Goal: Information Seeking & Learning: Learn about a topic

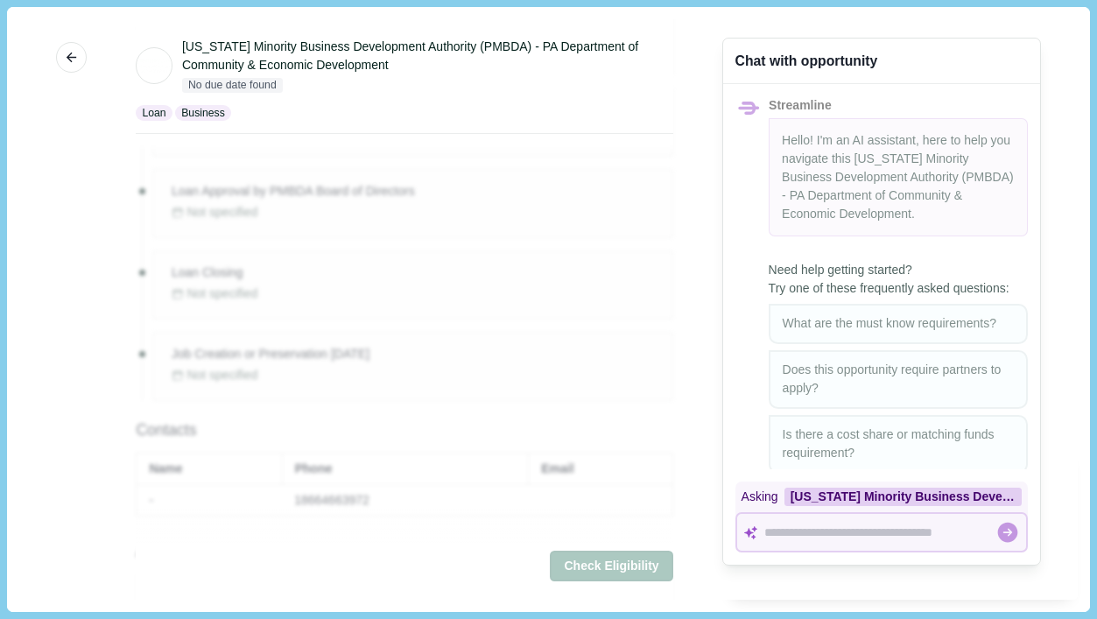
scroll to position [1441, 0]
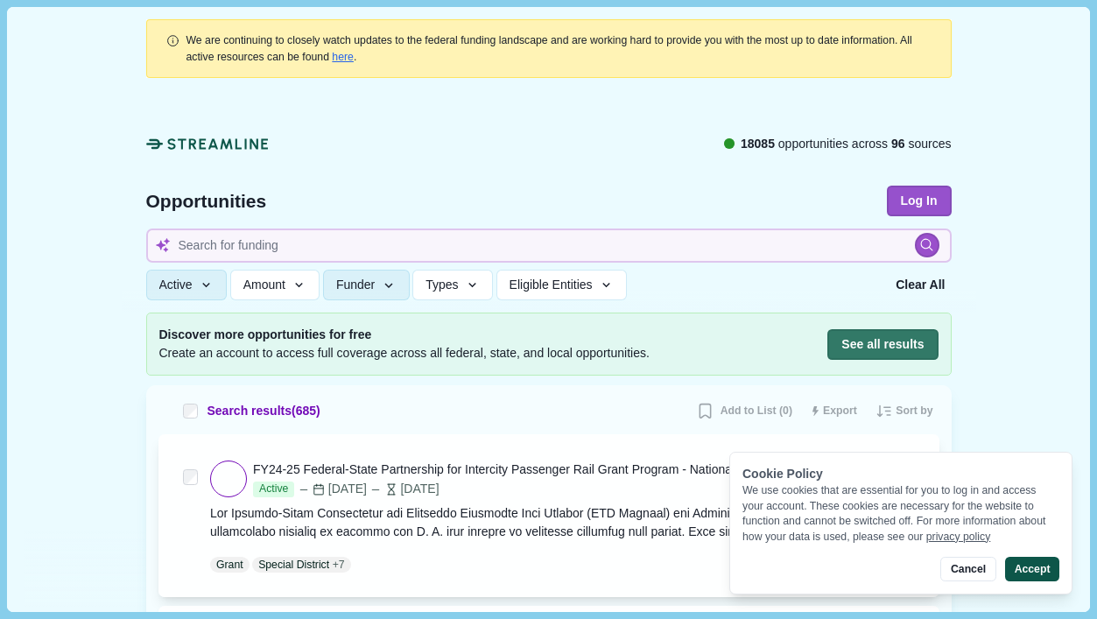
click at [1028, 570] on button "Accept" at bounding box center [1032, 569] width 54 height 25
